Goal: Transaction & Acquisition: Download file/media

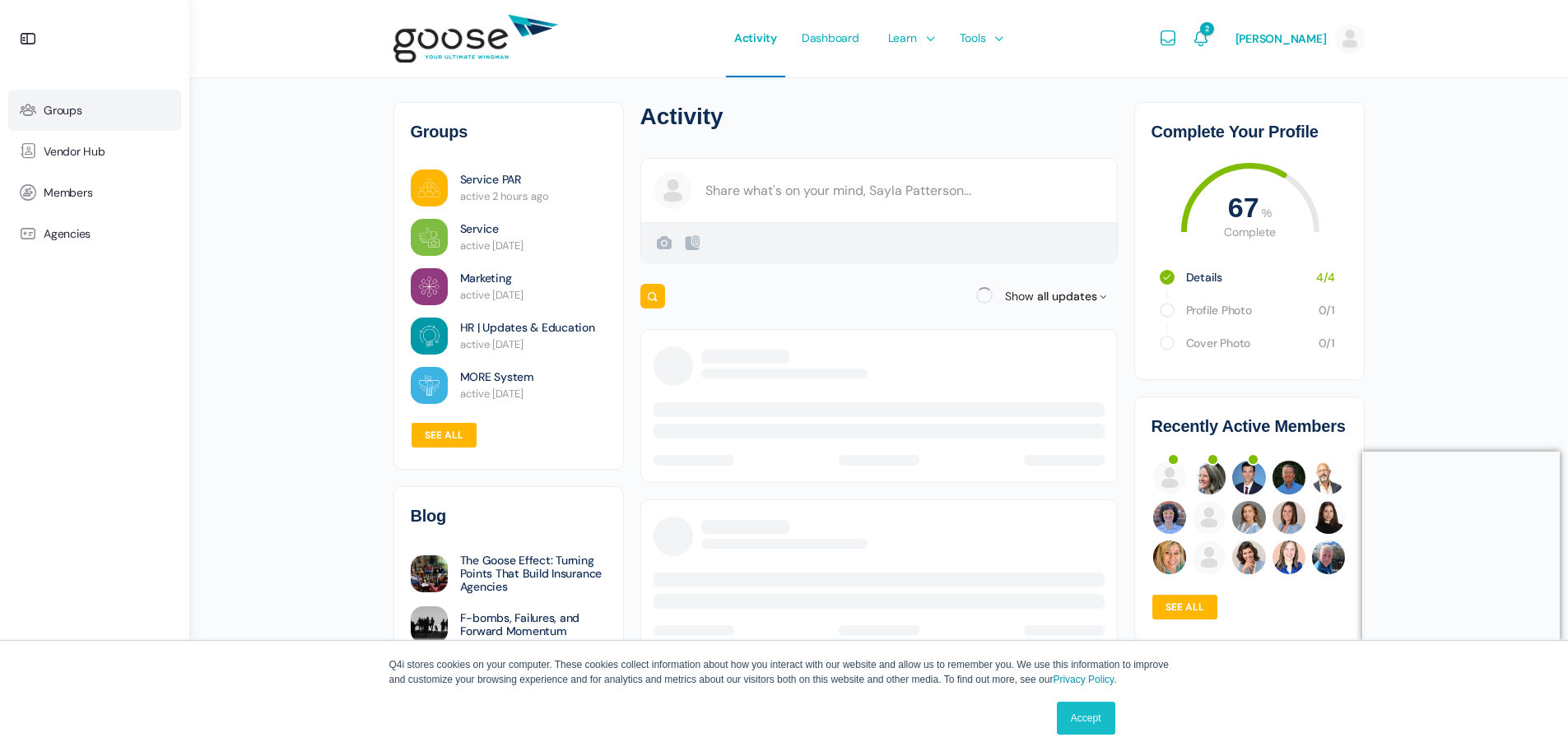
click at [68, 107] on span "Groups" at bounding box center [62, 111] width 39 height 14
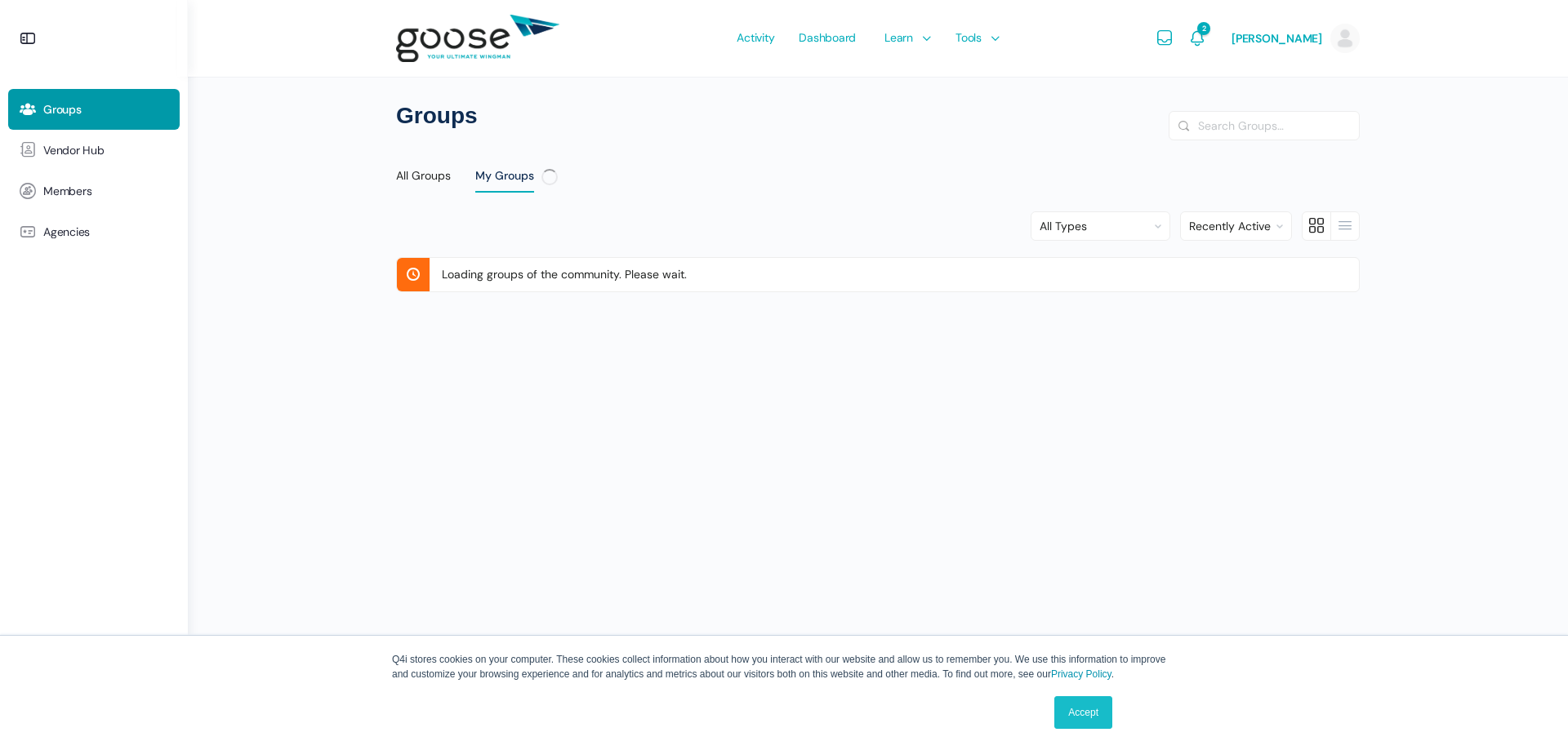
click at [1083, 698] on link "Accept" at bounding box center [1082, 712] width 58 height 33
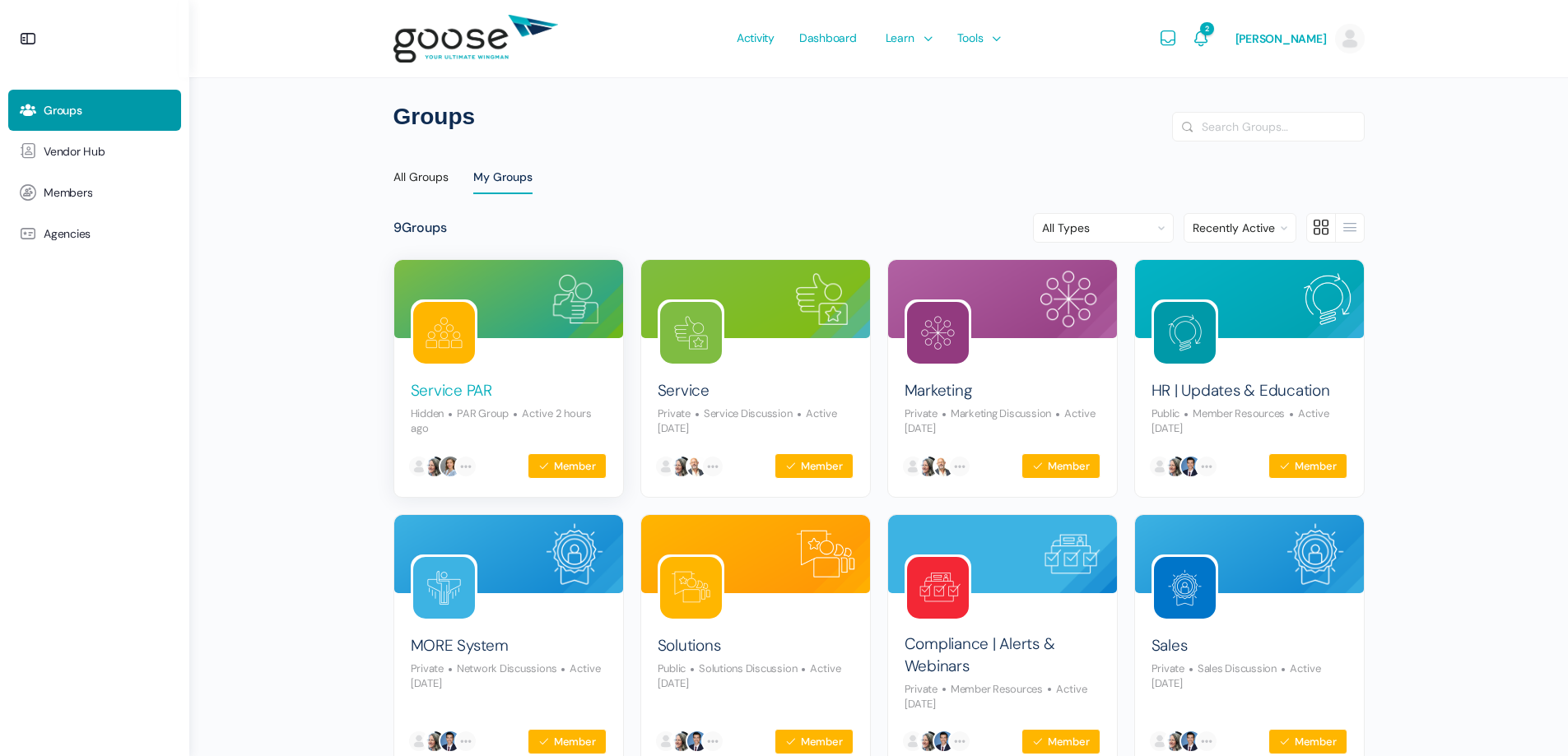
click at [435, 386] on link "Service PAR" at bounding box center [451, 391] width 81 height 23
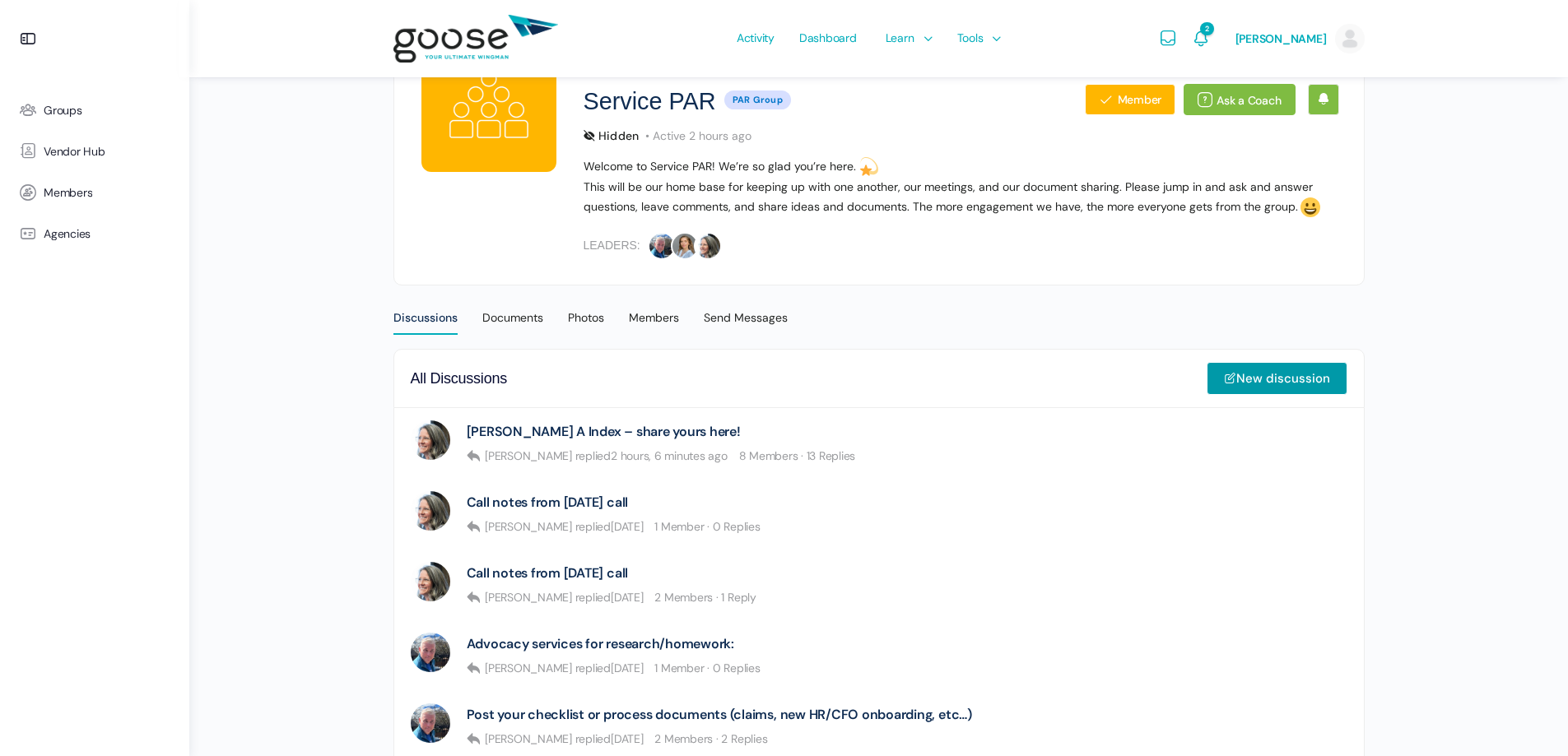
scroll to position [247, 0]
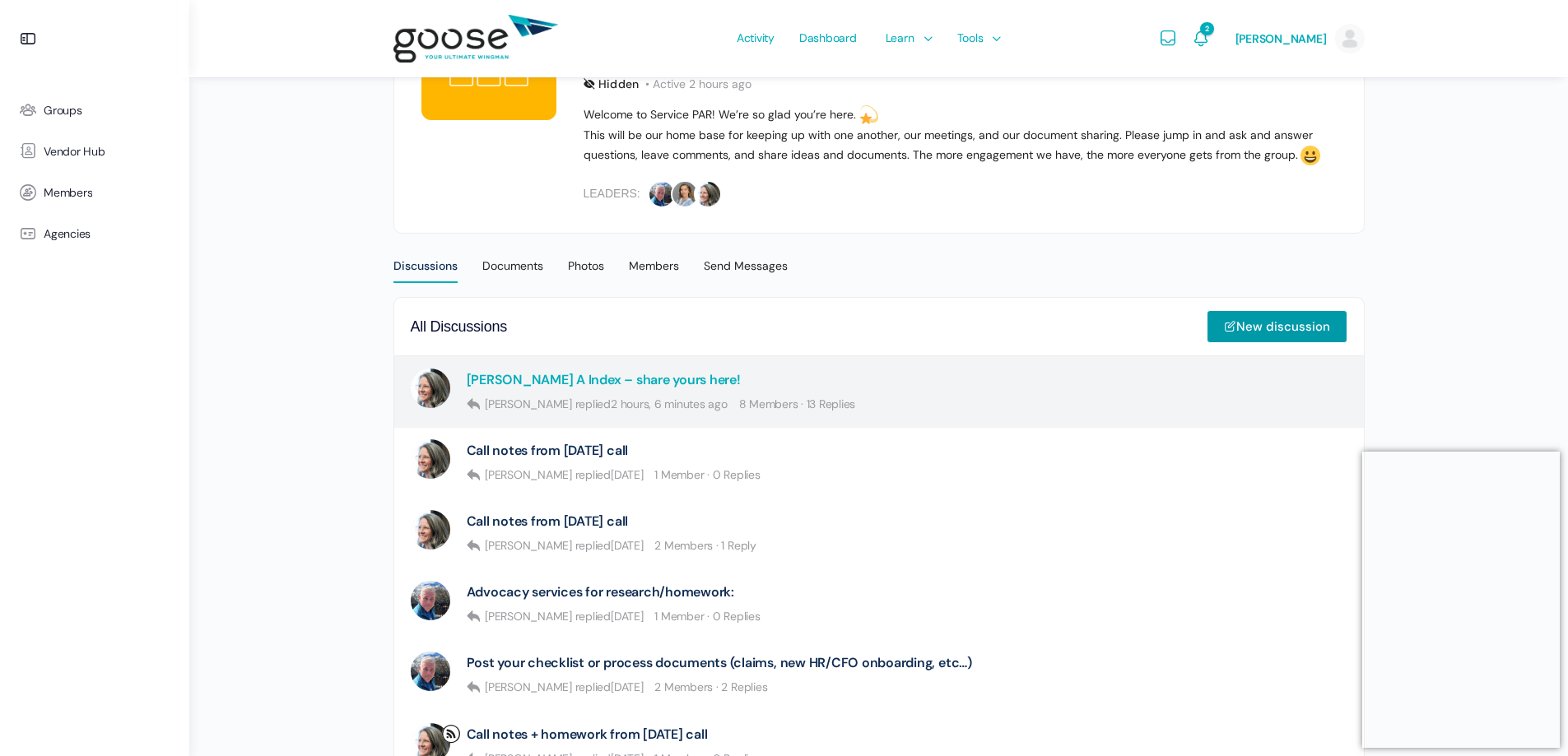
click at [559, 373] on link "Kolbe A Index – share yours here!" at bounding box center [604, 379] width 274 height 16
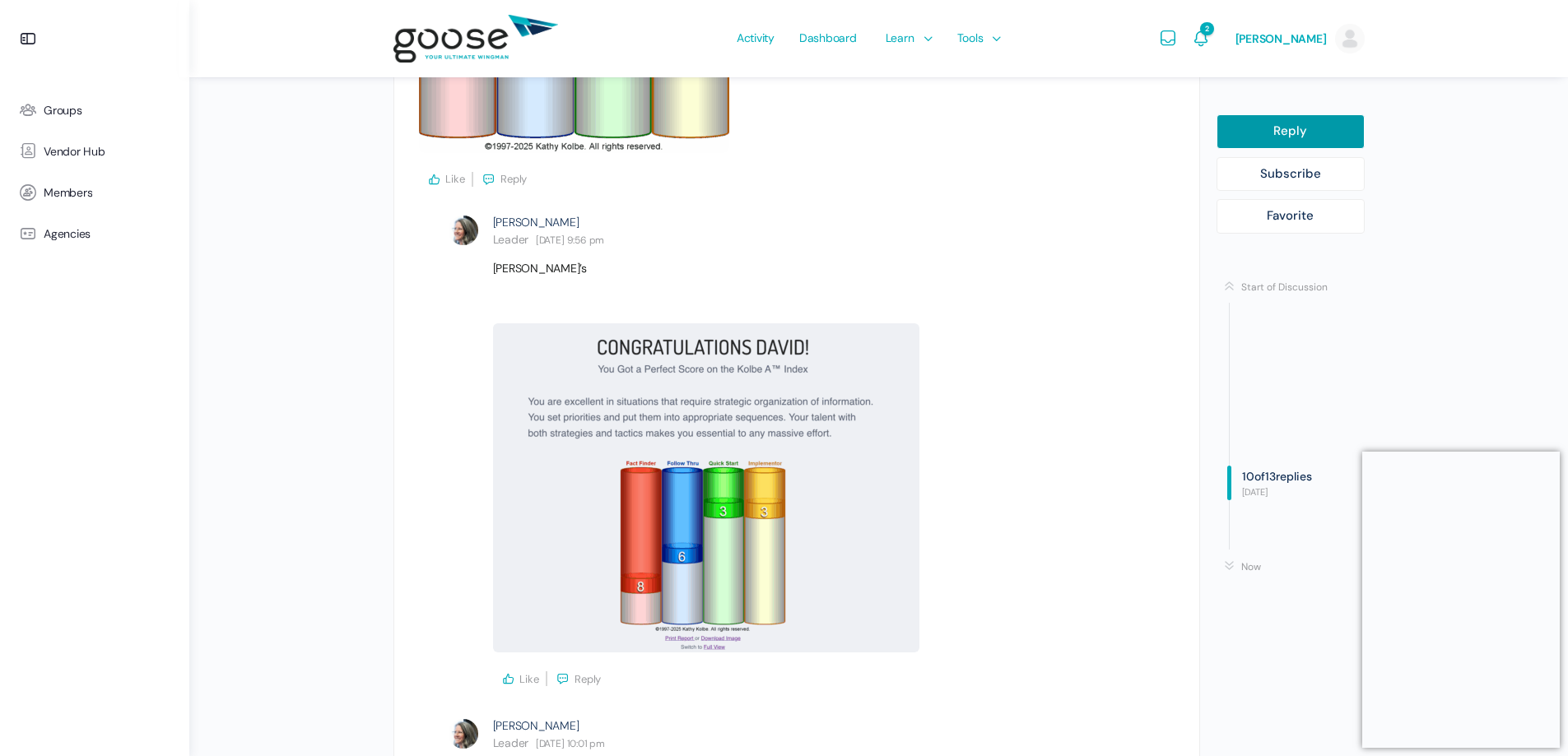
scroll to position [4090, 0]
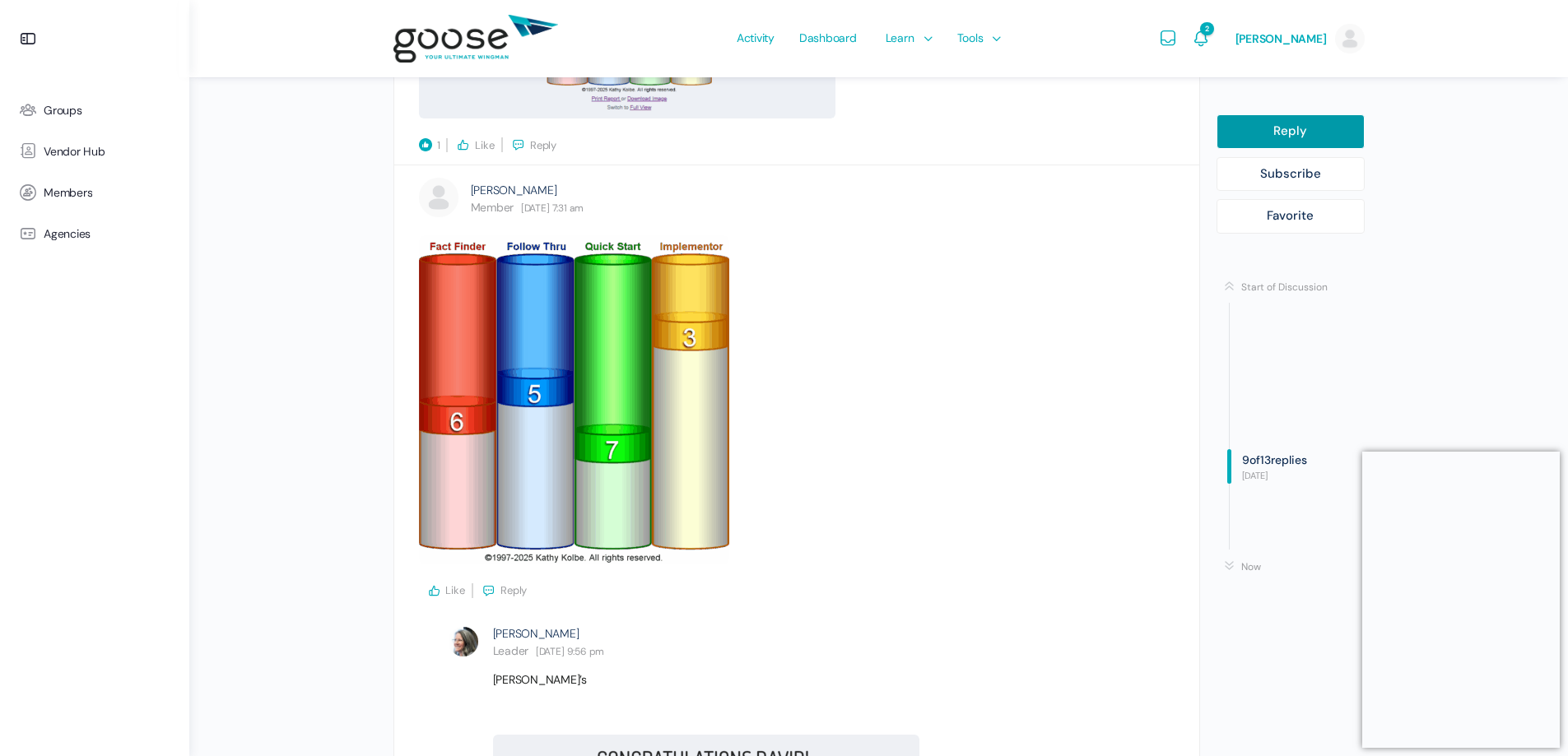
click at [453, 35] on img at bounding box center [476, 39] width 165 height 65
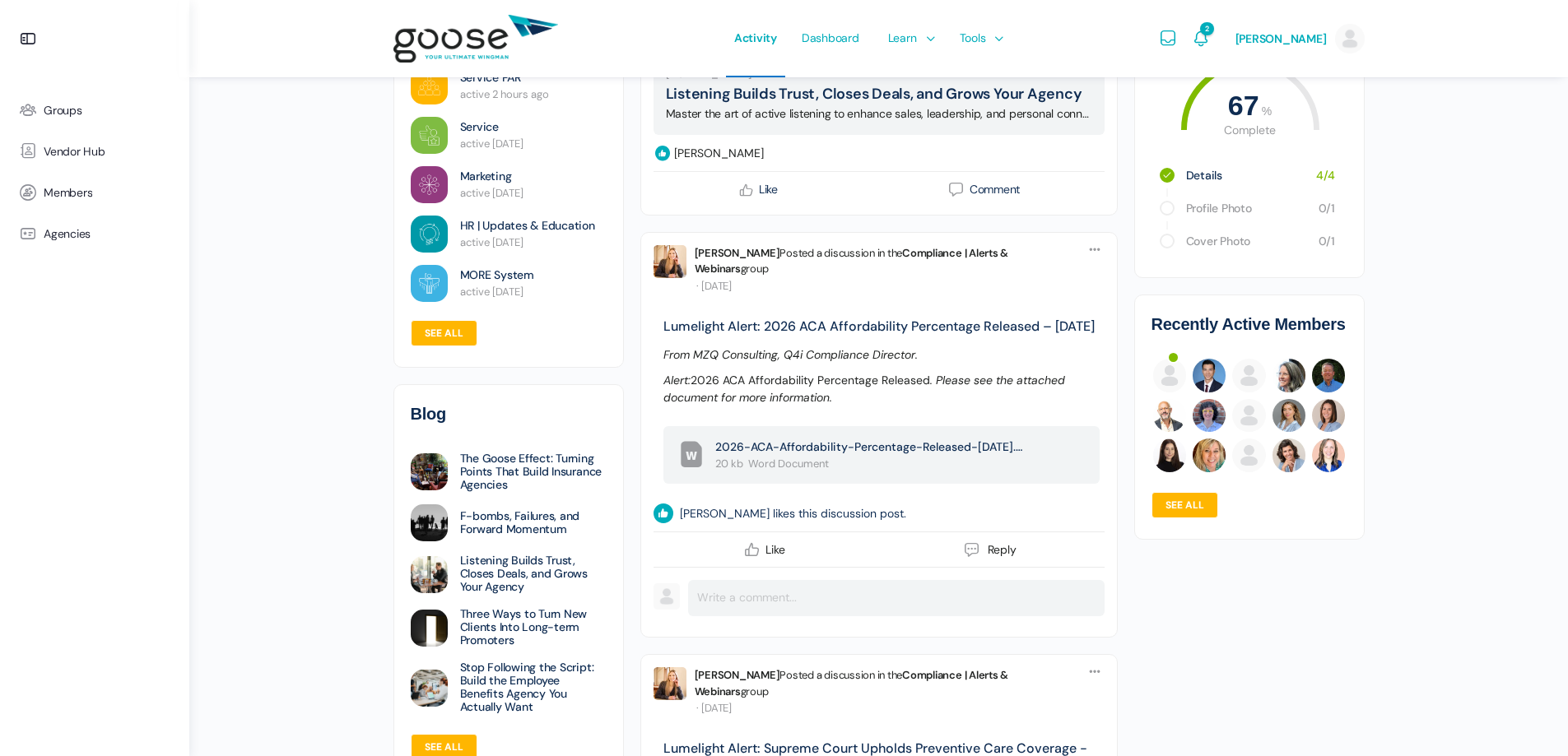
scroll to position [4197, 0]
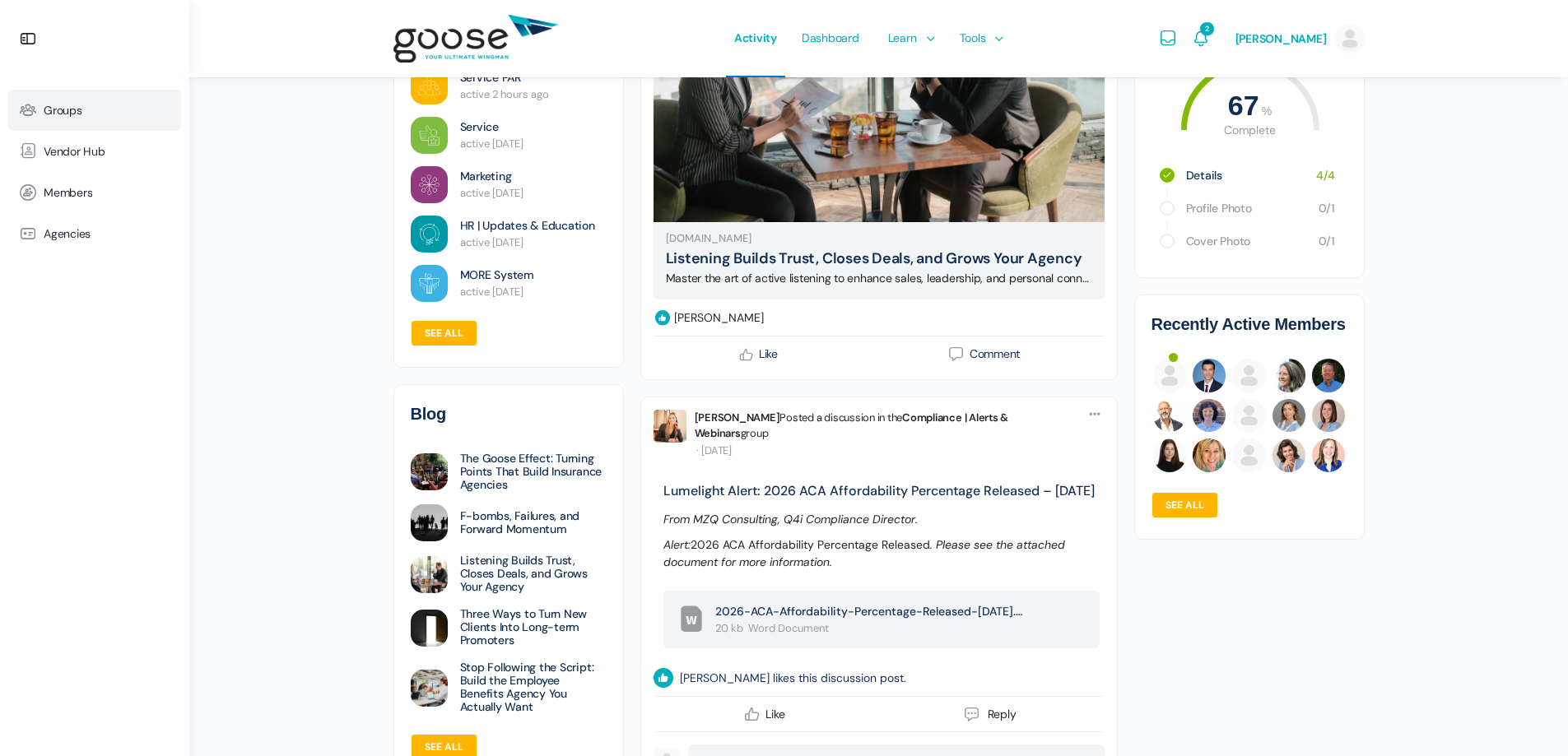
click at [64, 107] on span "Groups" at bounding box center [62, 111] width 39 height 14
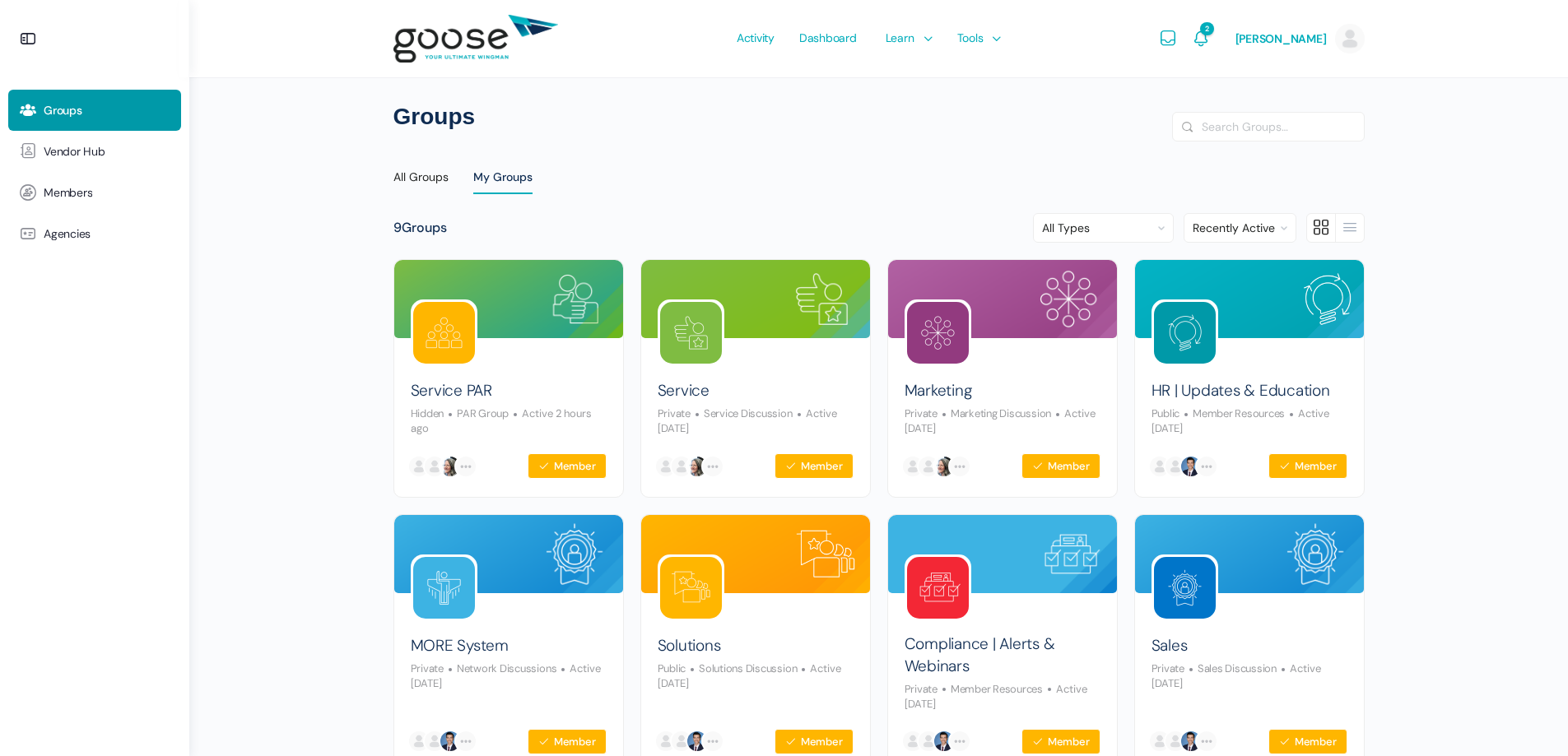
click at [453, 346] on e-page-transition at bounding box center [784, 378] width 1568 height 756
click at [478, 397] on e-page-transition at bounding box center [784, 378] width 1568 height 756
click at [478, 390] on link "Service PAR" at bounding box center [451, 391] width 81 height 23
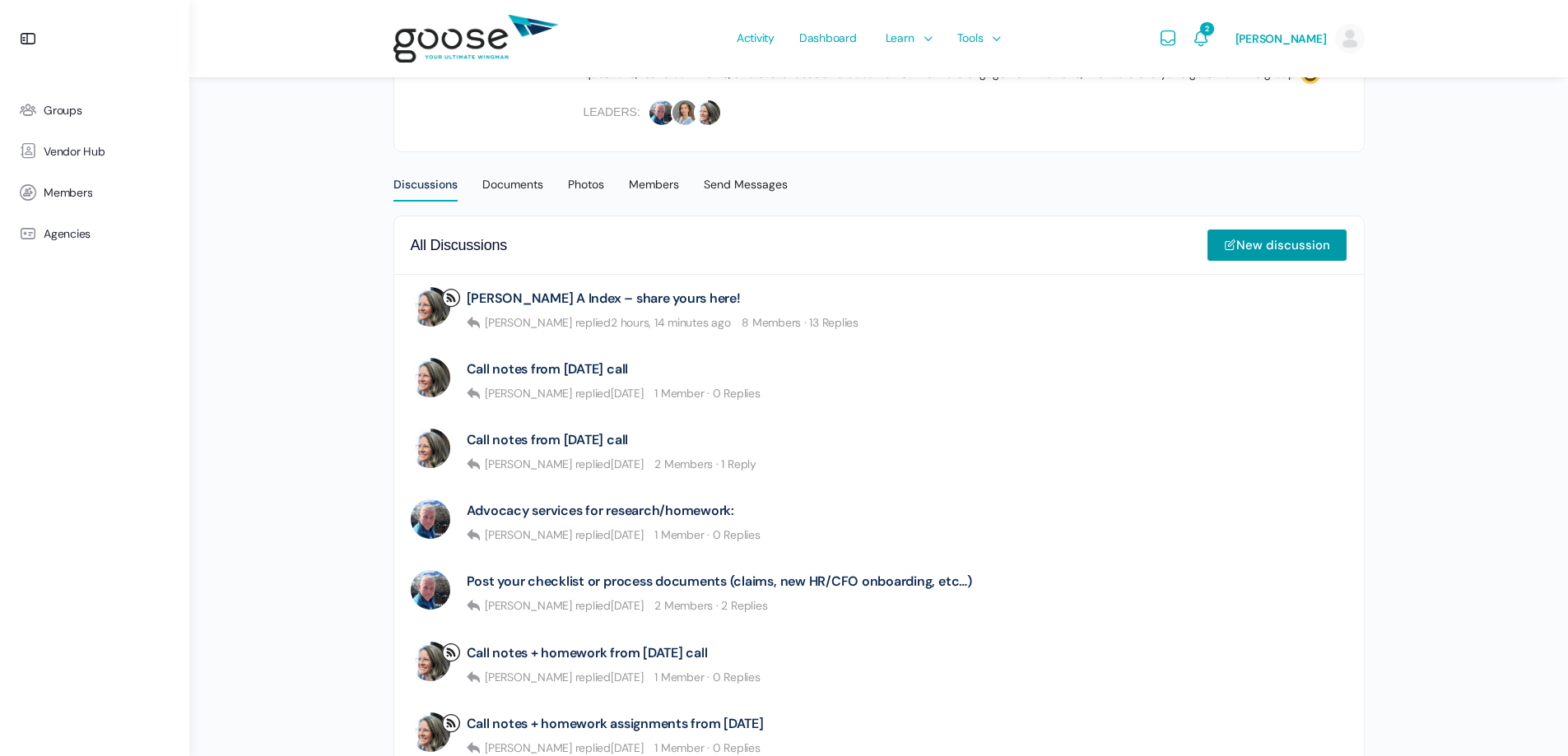
scroll to position [329, 0]
click at [519, 177] on div "Documents" at bounding box center [513, 188] width 61 height 24
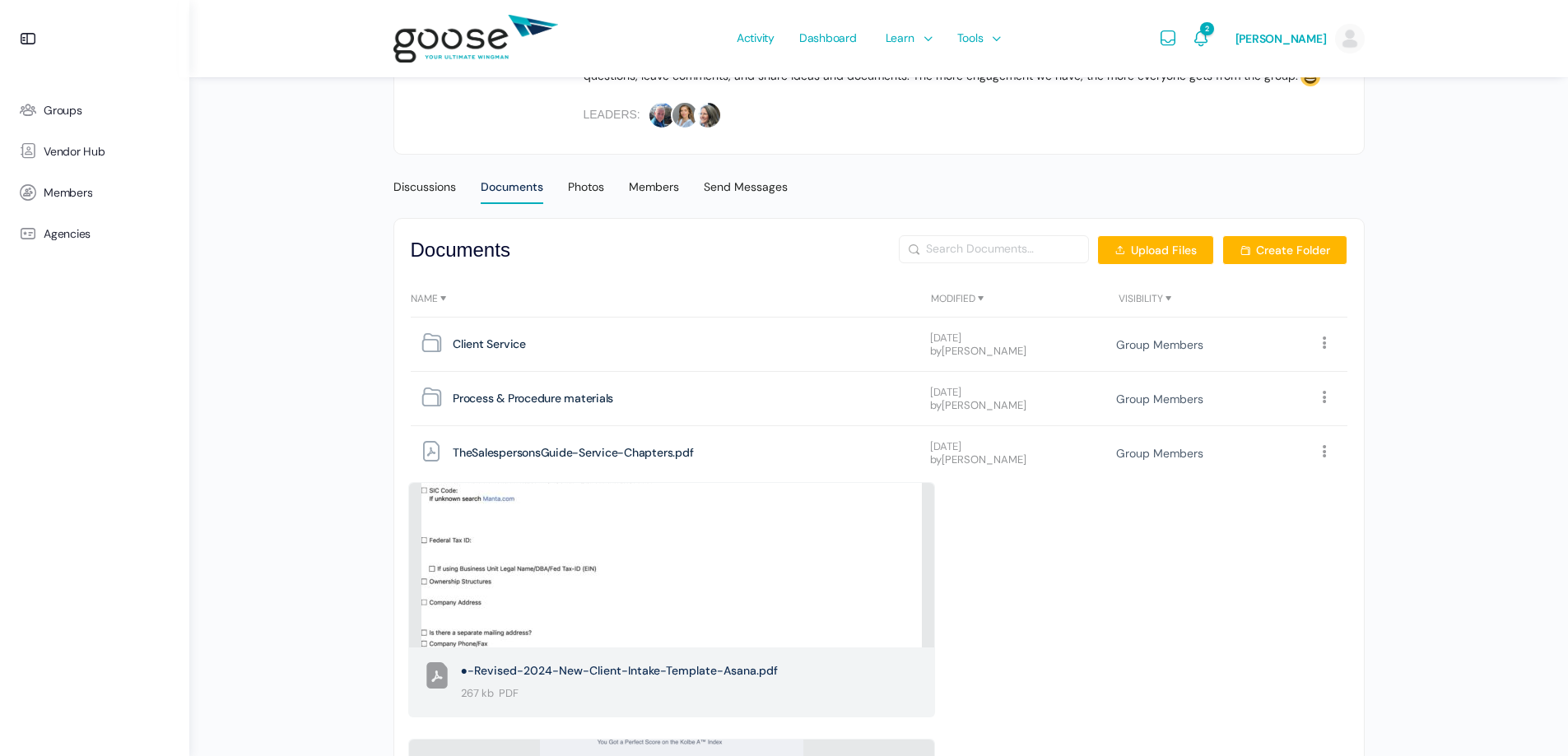
scroll to position [329, 0]
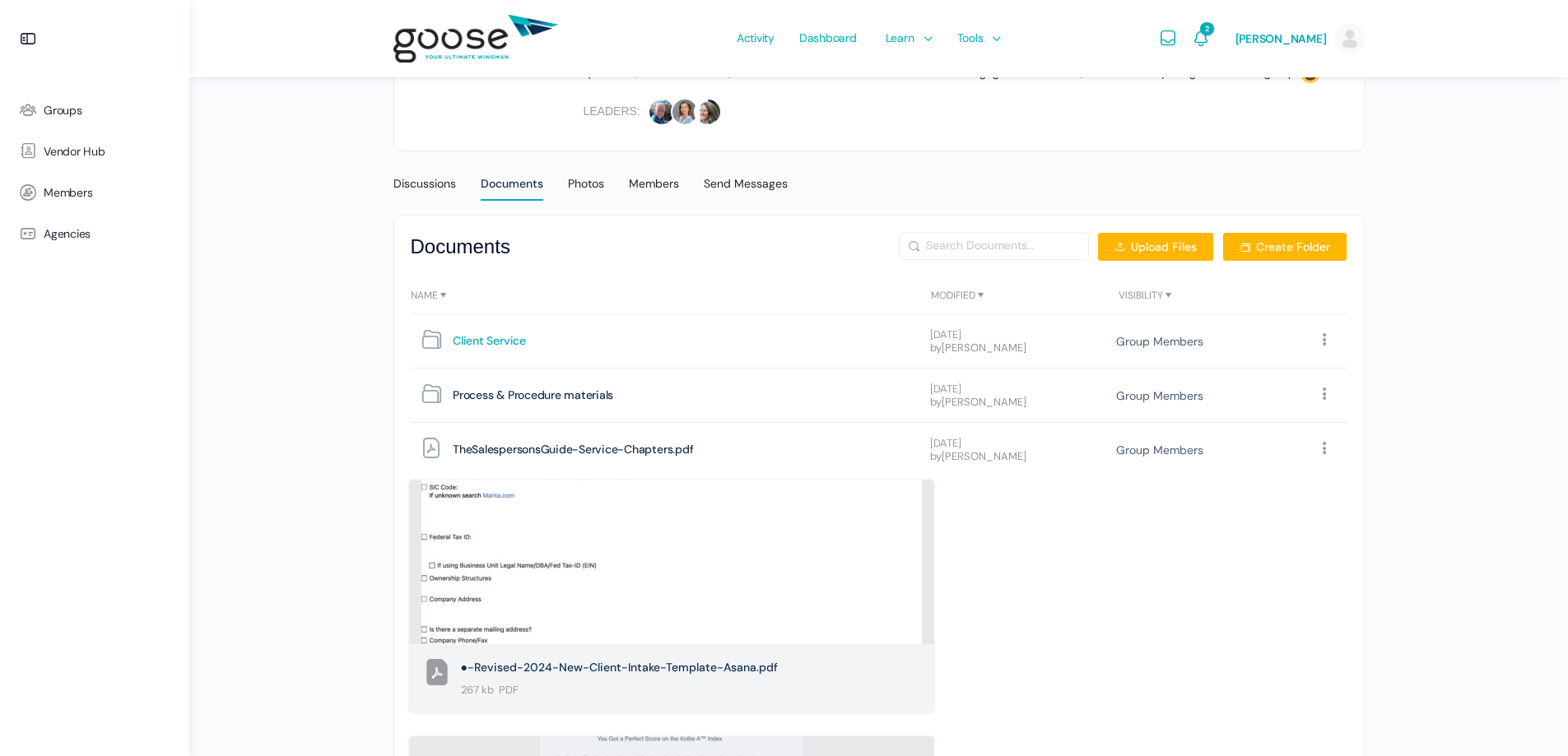
click at [491, 342] on span "Client Service" at bounding box center [489, 341] width 74 height 23
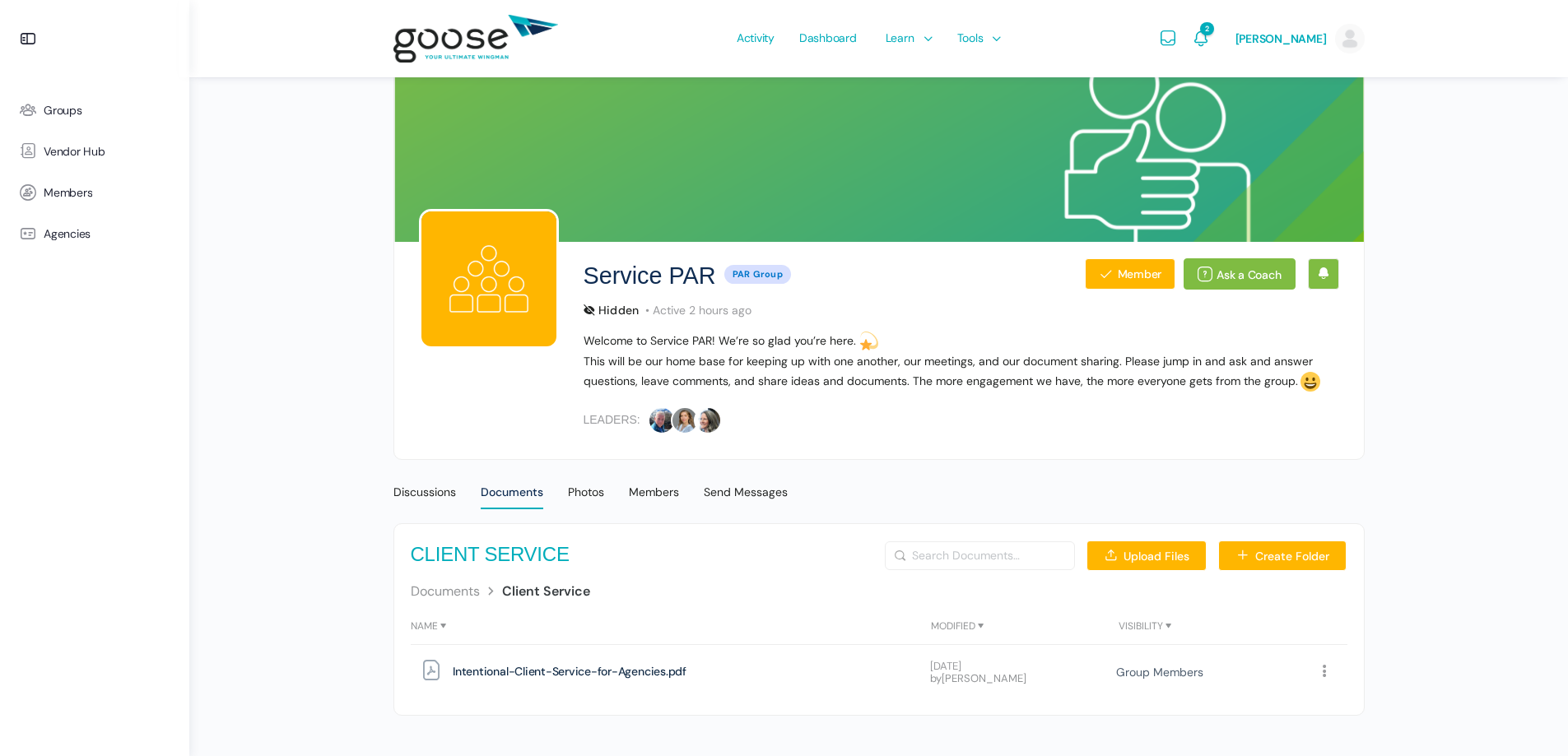
scroll to position [25, 0]
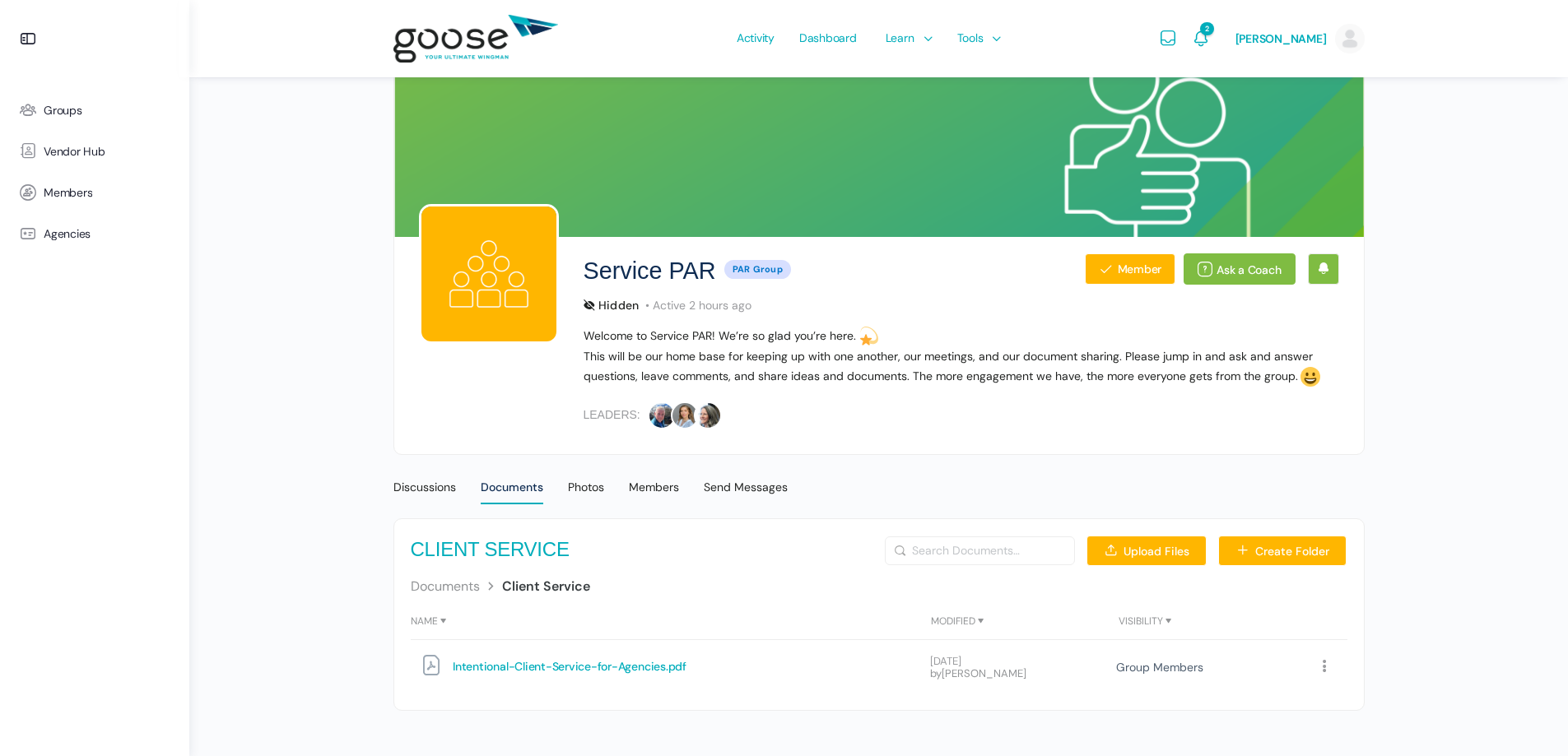
click at [543, 663] on span "Intentional-Client-Service-for-Agencies" at bounding box center [559, 667] width 213 height 23
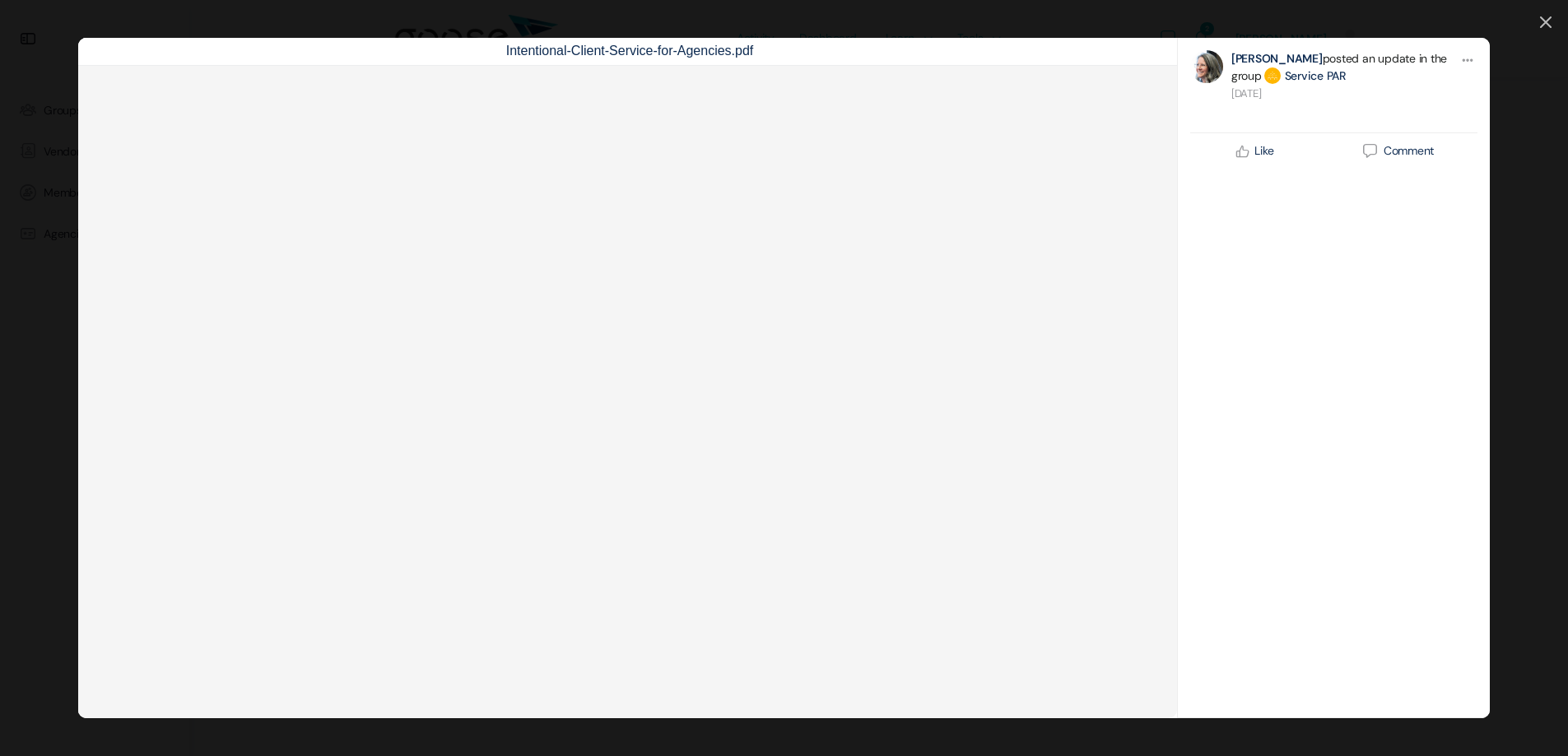
click at [645, 411] on img at bounding box center [628, 395] width 33 height 33
click at [651, 418] on img at bounding box center [627, 394] width 46 height 46
drag, startPoint x: 1032, startPoint y: 393, endPoint x: 1105, endPoint y: 388, distance: 73.2
click at [1033, 393] on div at bounding box center [627, 378] width 1098 height 681
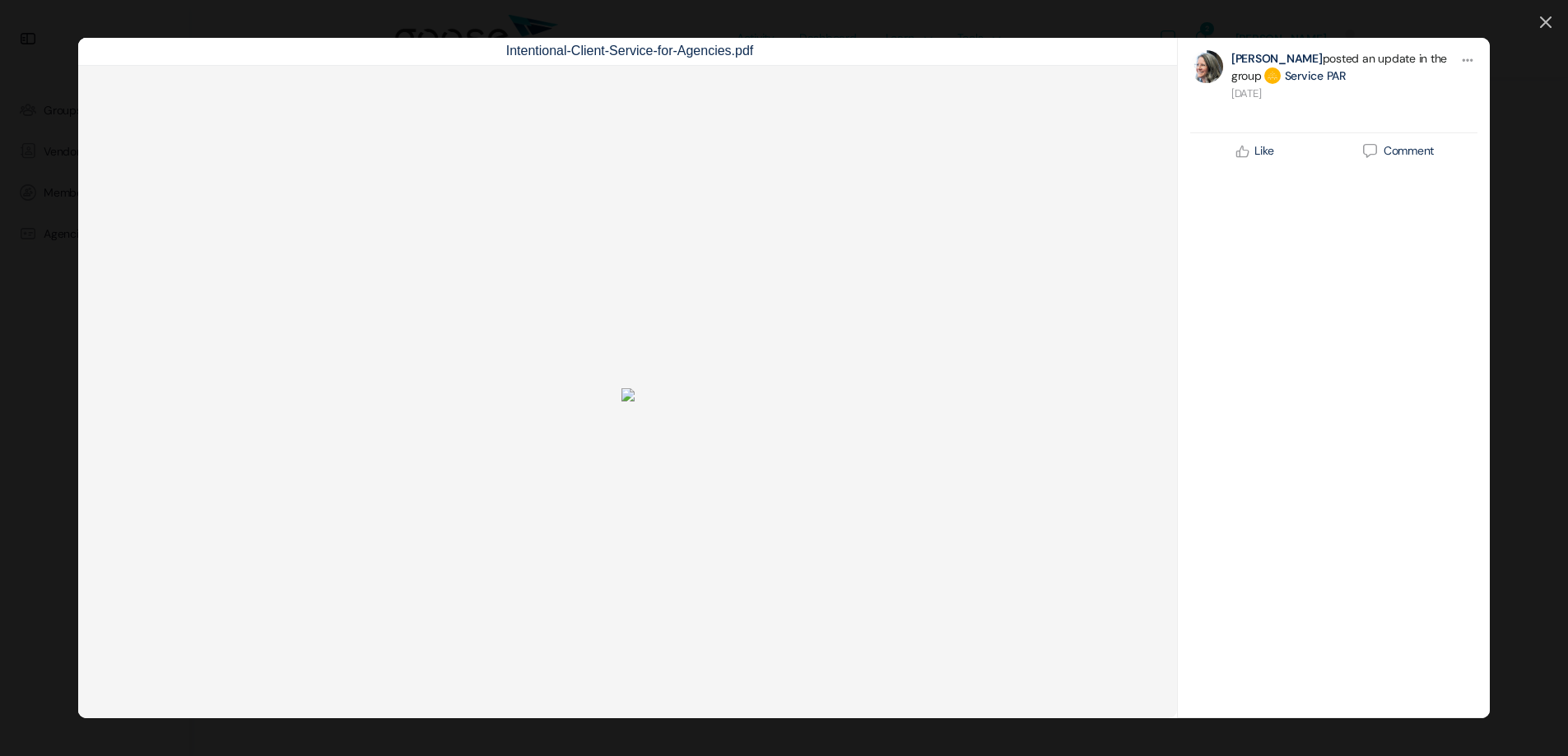
click at [1116, 407] on div at bounding box center [627, 378] width 1098 height 681
click at [1107, 468] on div at bounding box center [627, 378] width 1098 height 681
click at [1021, 501] on div at bounding box center [627, 378] width 1098 height 681
click at [1540, 23] on link at bounding box center [1545, 23] width 11 height 14
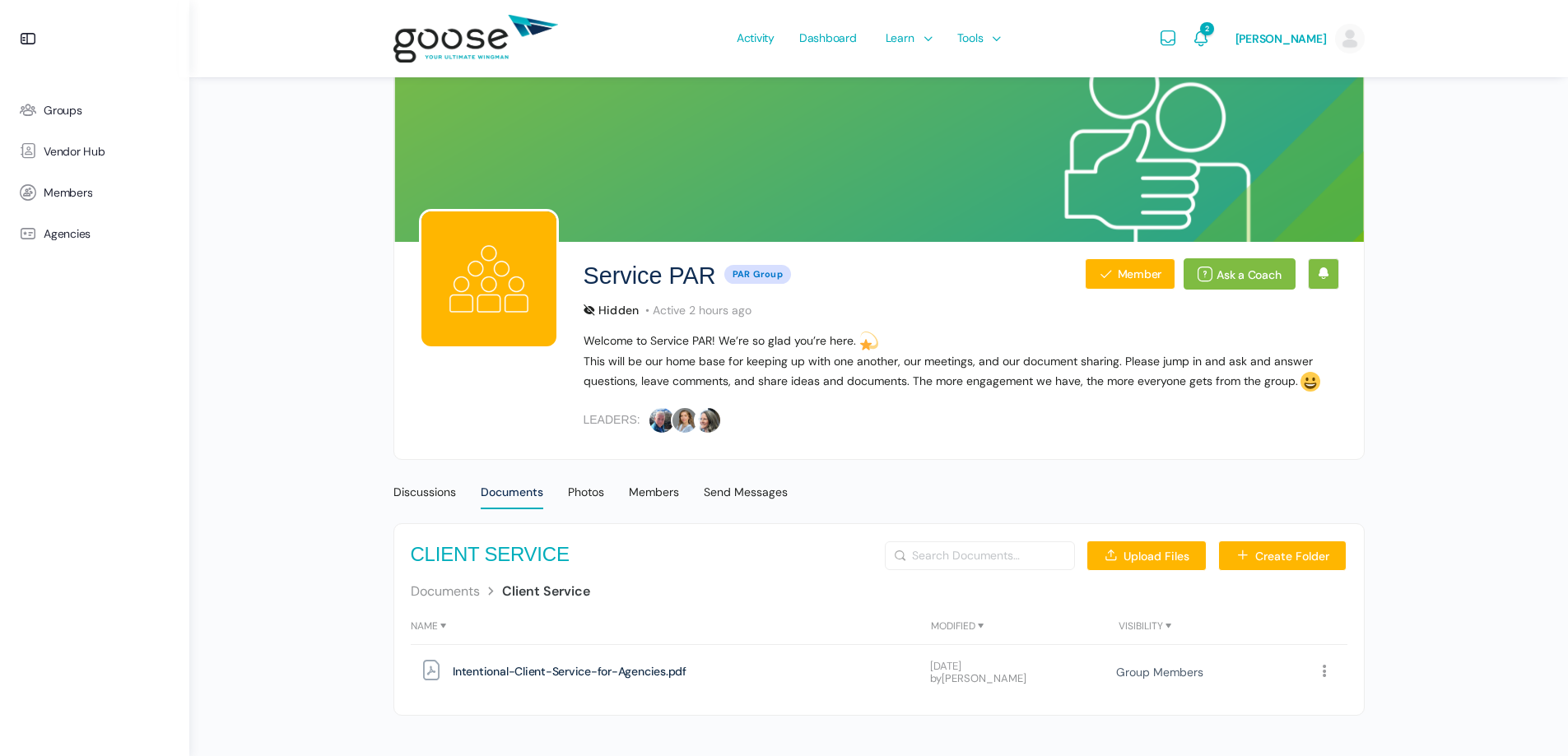
scroll to position [25, 0]
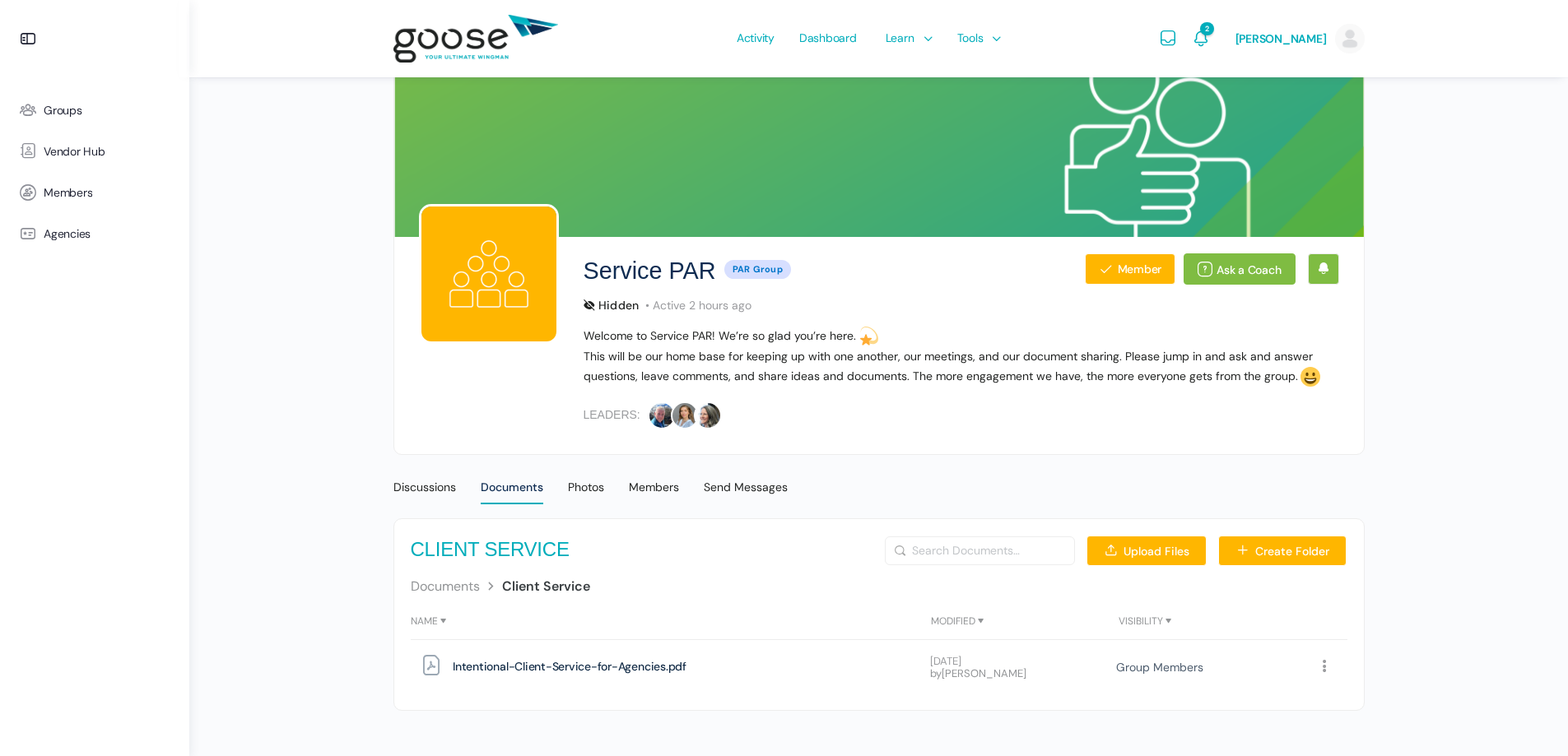
click at [1319, 663] on icon at bounding box center [1325, 667] width 16 height 16
click at [1260, 561] on link "Download" at bounding box center [1263, 567] width 156 height 33
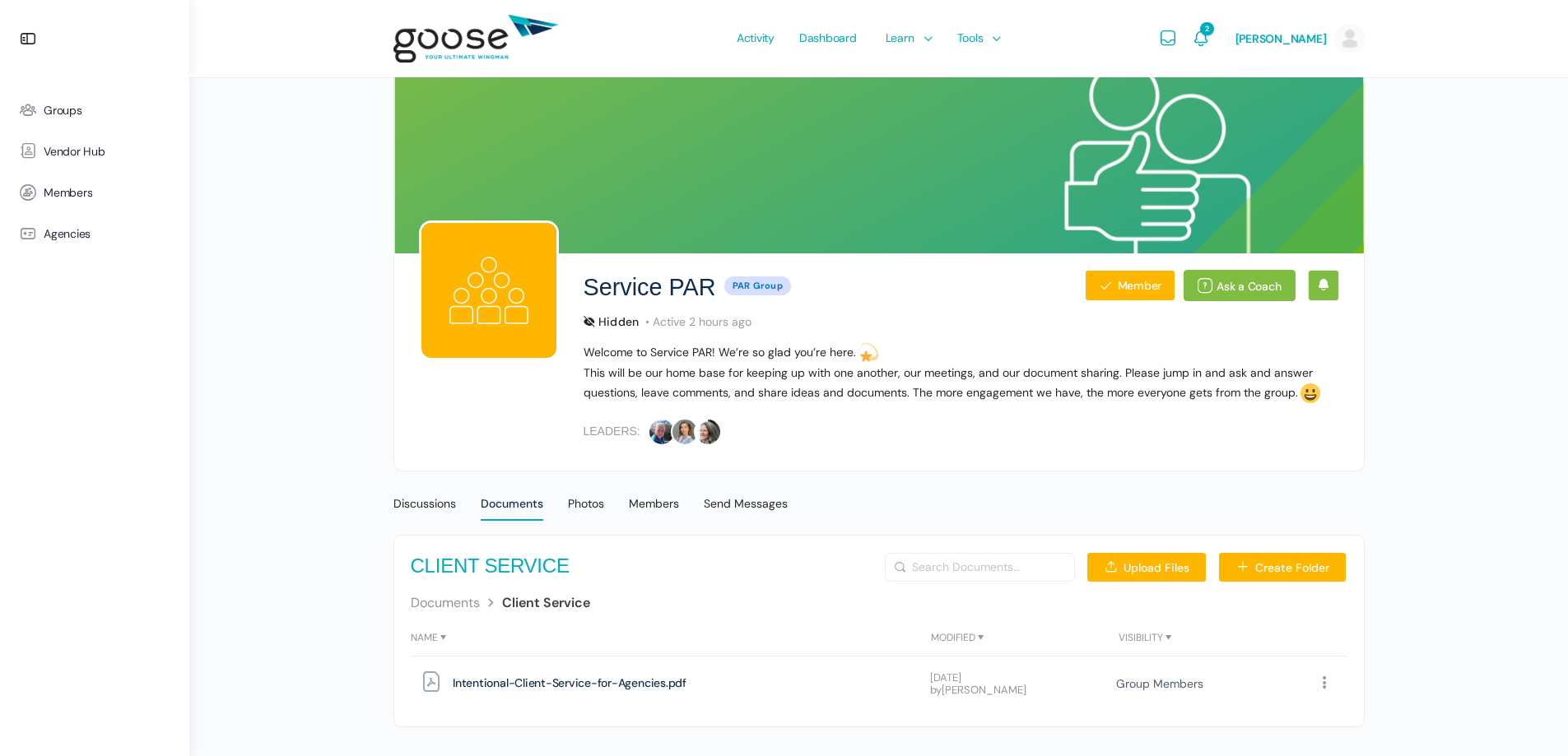
scroll to position [0, 0]
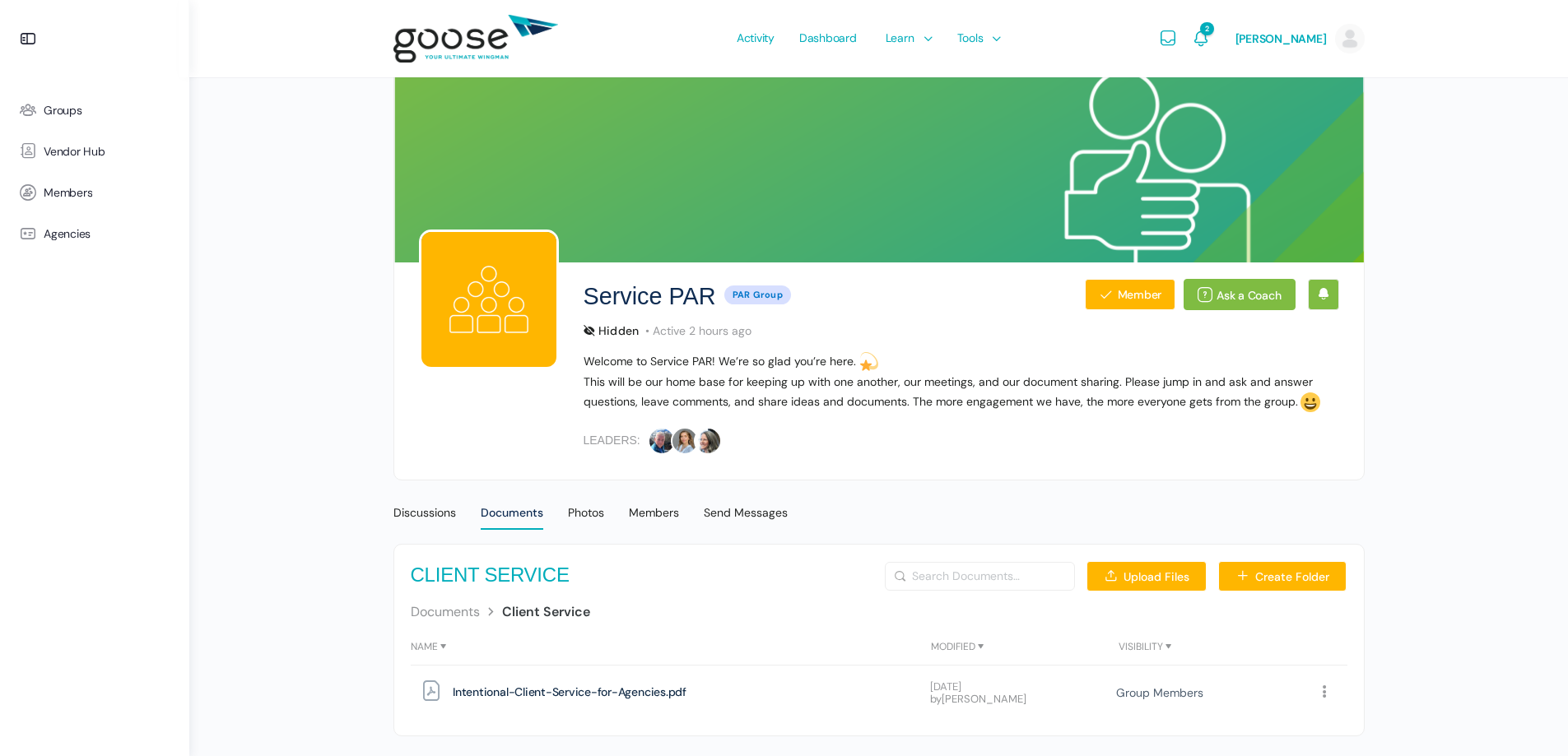
click at [1420, 442] on div "Service PAR Hidden PAR Group Member Ask a Coach Hidden PAR Group Active 2 hours…" at bounding box center [878, 391] width 1378 height 781
